Goal: Find specific page/section: Find specific page/section

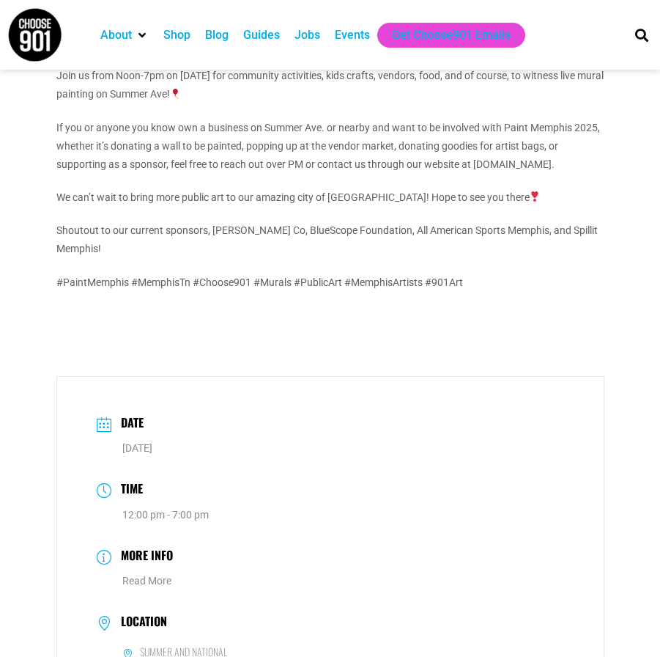
click at [355, 37] on div "Events" at bounding box center [352, 35] width 35 height 18
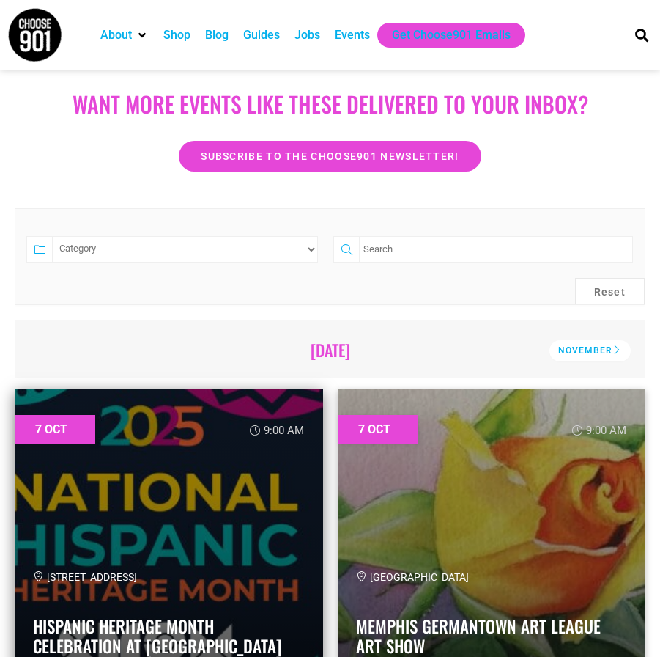
scroll to position [220, 0]
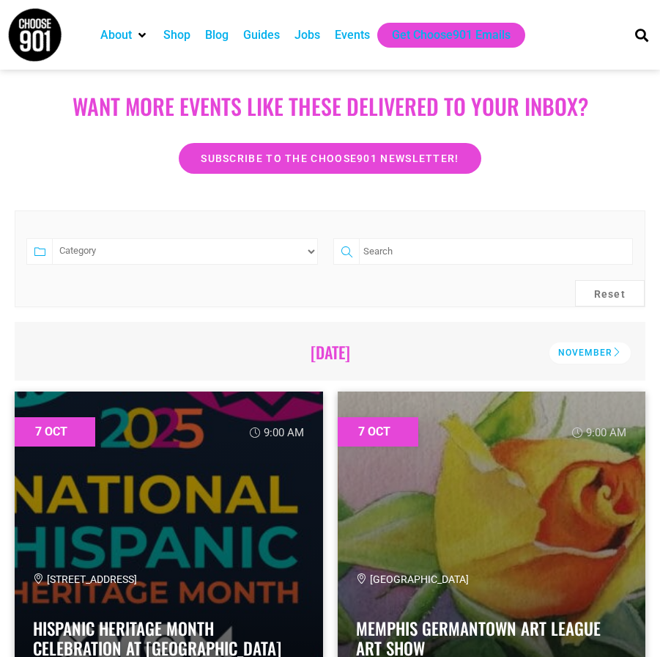
click at [309, 254] on select "Category Adults Only Career Comedy Education Family Family Friendly Festival Fi…" at bounding box center [185, 251] width 266 height 26
select select "1964"
click at [52, 238] on select "Category Adults Only Career Comedy Education Family Family Friendly Festival Fi…" at bounding box center [185, 251] width 266 height 26
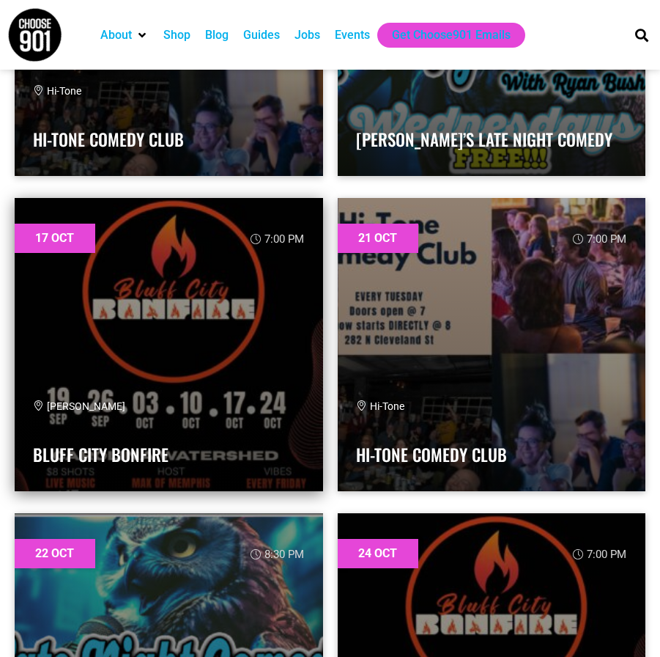
scroll to position [2345, 0]
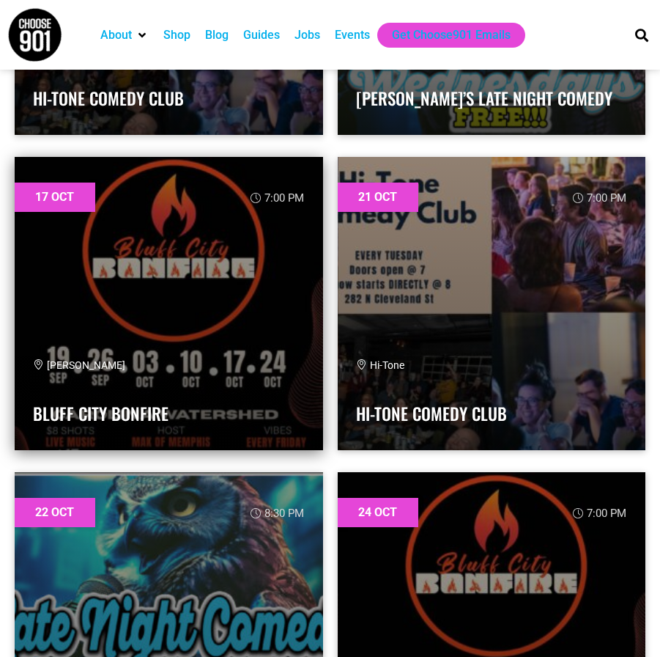
click at [163, 318] on link at bounding box center [169, 303] width 309 height 293
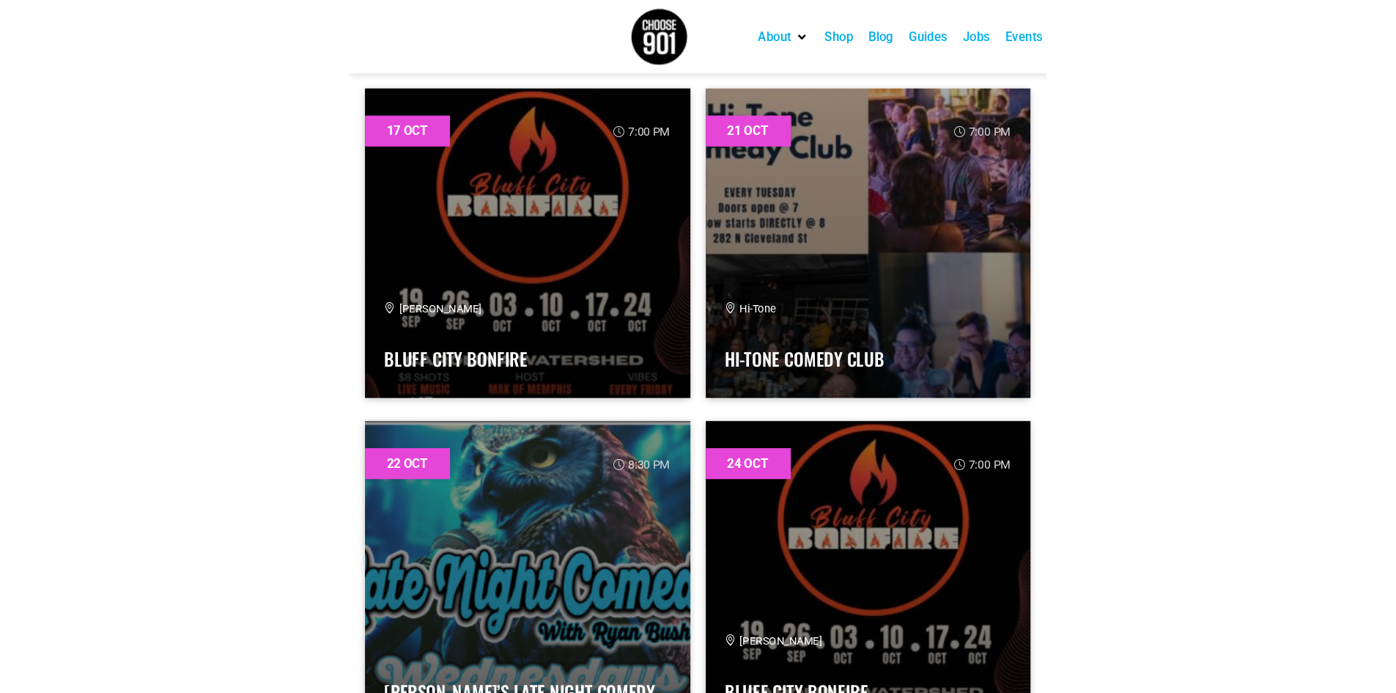
scroll to position [1972, 0]
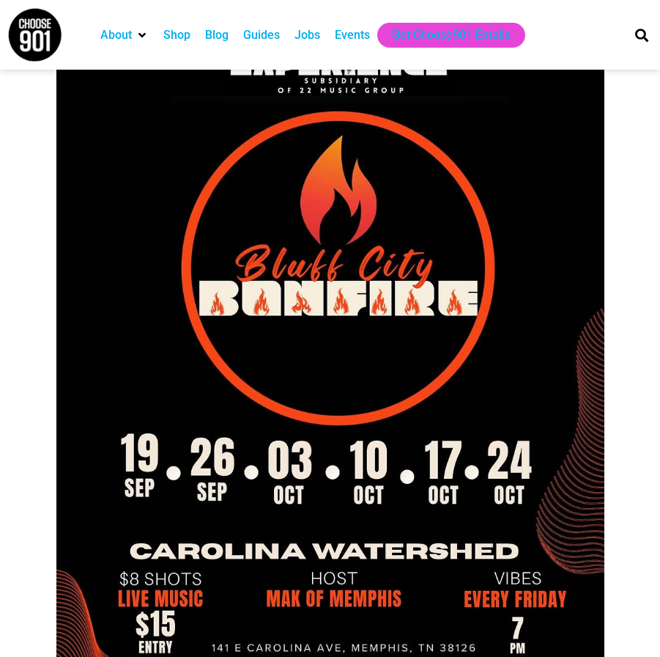
scroll to position [73, 0]
